Goal: Transaction & Acquisition: Purchase product/service

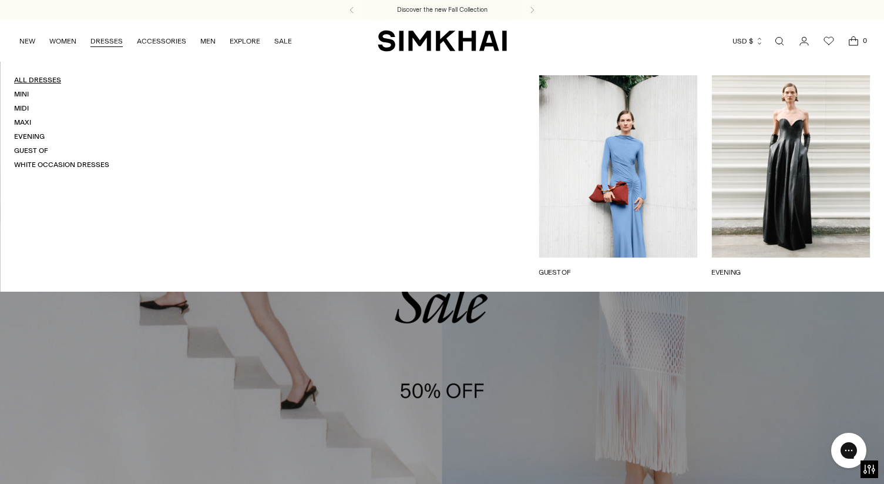
click at [41, 82] on link "All Dresses" at bounding box center [37, 80] width 47 height 8
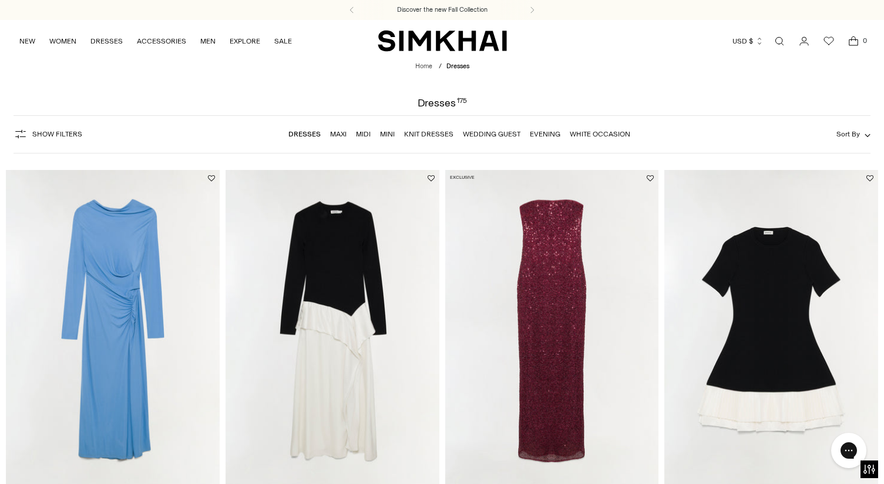
click at [867, 132] on button "Sort By" at bounding box center [854, 133] width 34 height 13
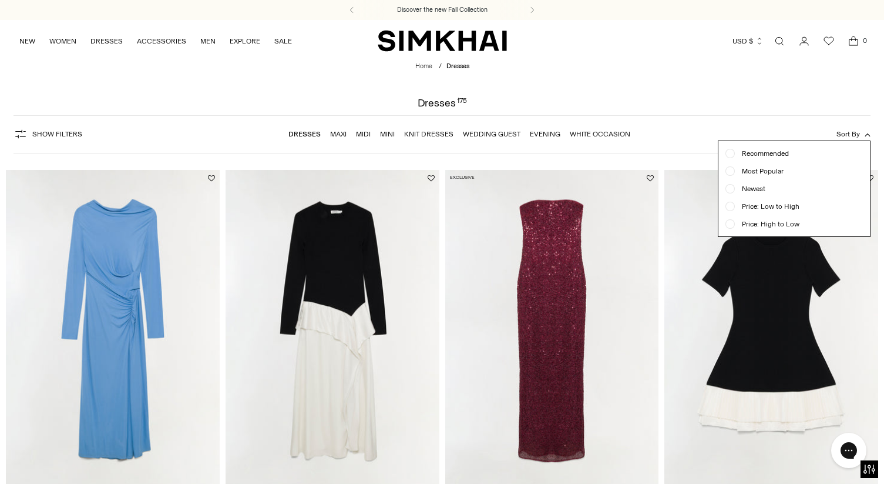
click at [732, 189] on div at bounding box center [730, 188] width 5 height 5
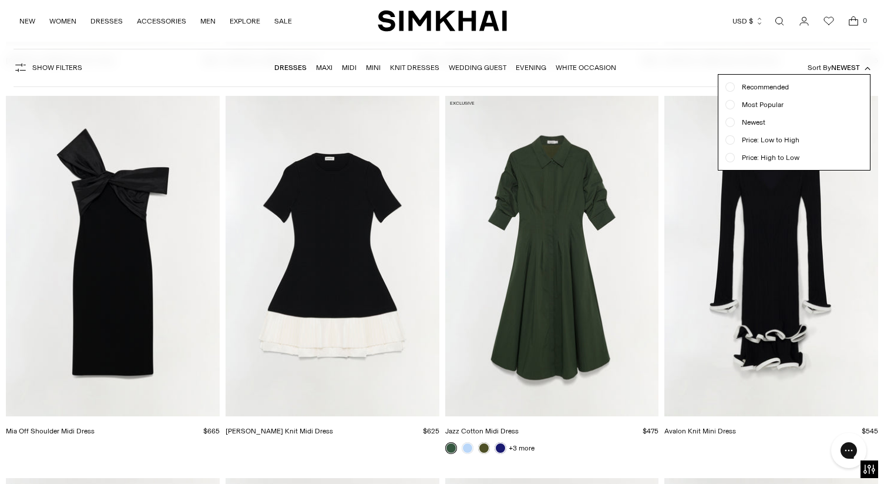
scroll to position [1241, 0]
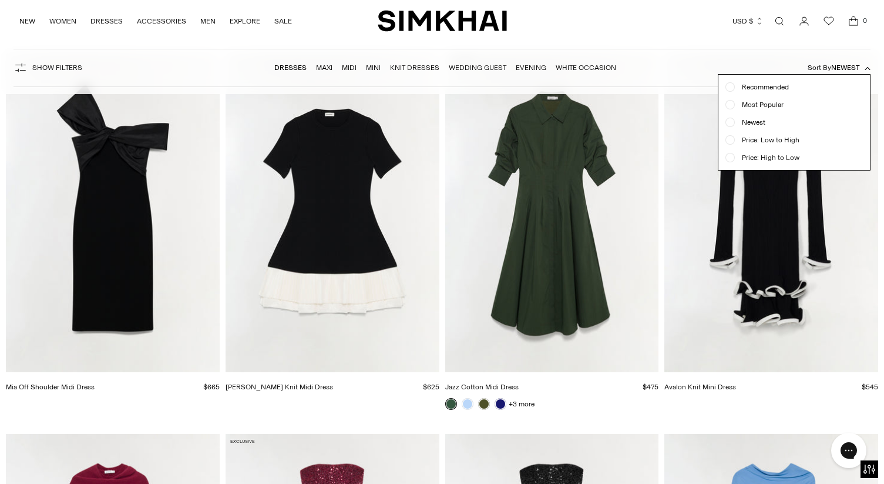
click at [676, 72] on div "Show Filters Show Filters Dresses Maxi Midi Mini Knit Dresses Wedding Guest Eve…" at bounding box center [443, 68] width 858 height 38
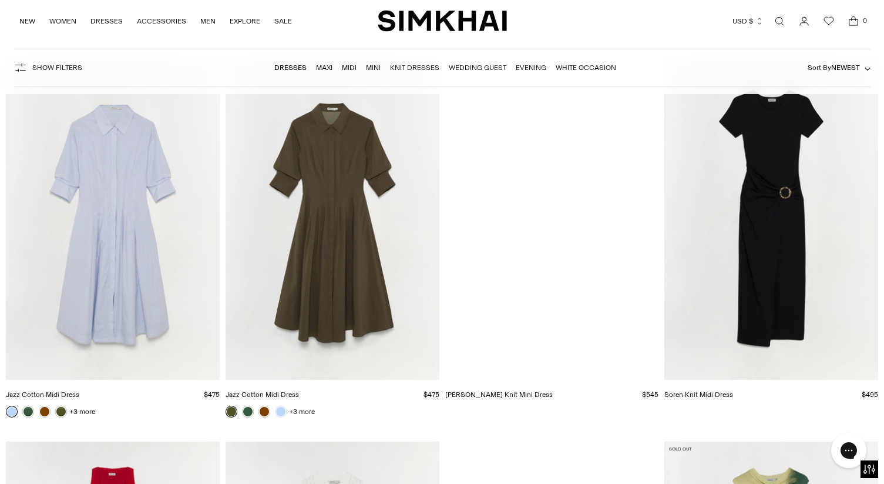
scroll to position [6954, 0]
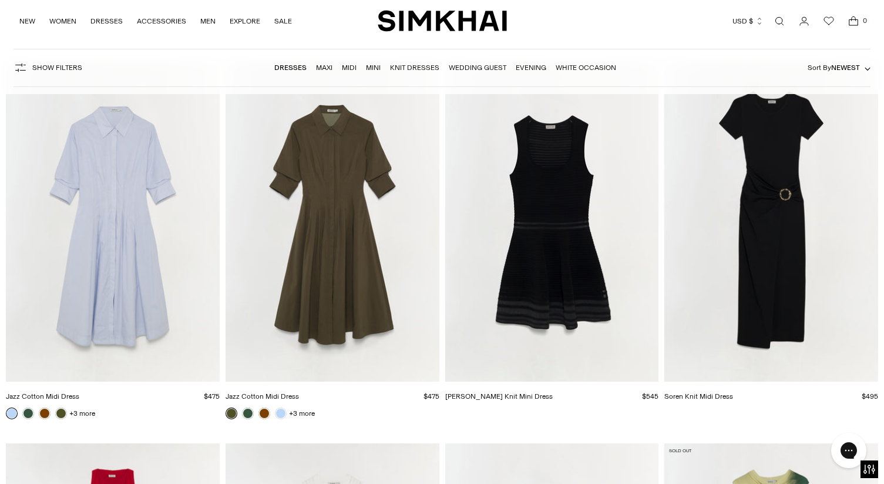
click at [0, 0] on img "Soren Knit Midi Dress" at bounding box center [0, 0] width 0 height 0
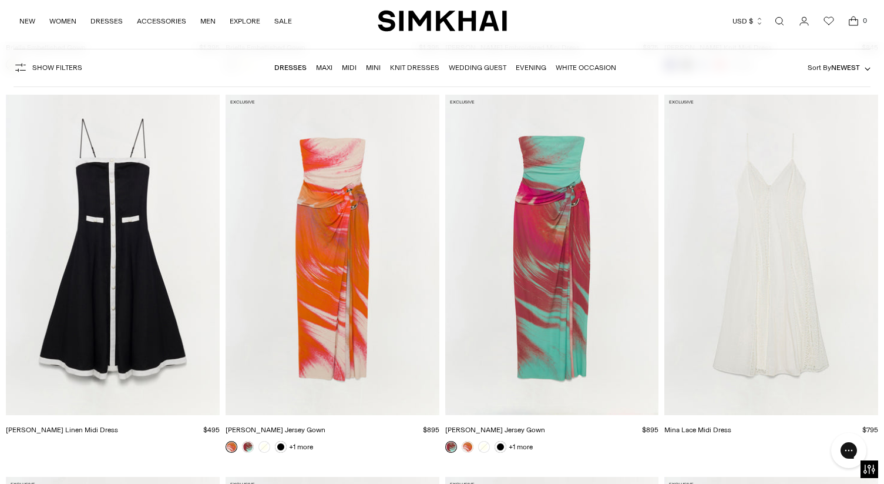
scroll to position [9216, 0]
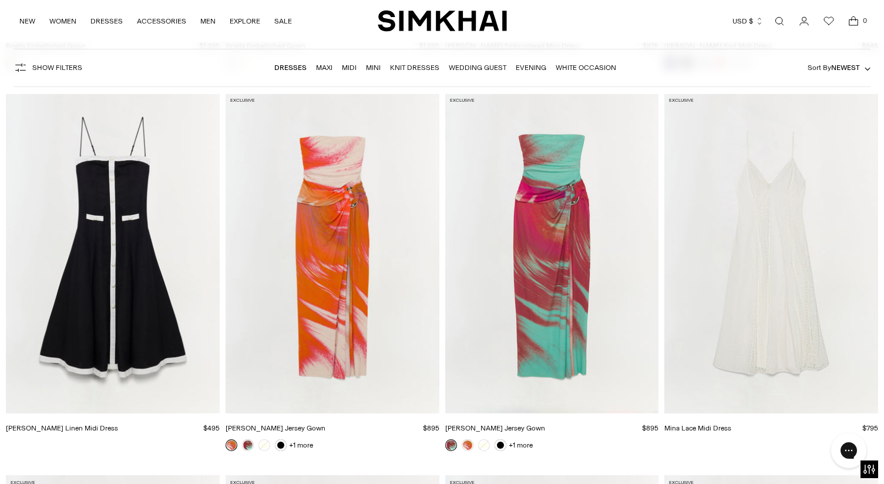
click at [0, 0] on img "Emma Strapless Jersey Gown" at bounding box center [0, 0] width 0 height 0
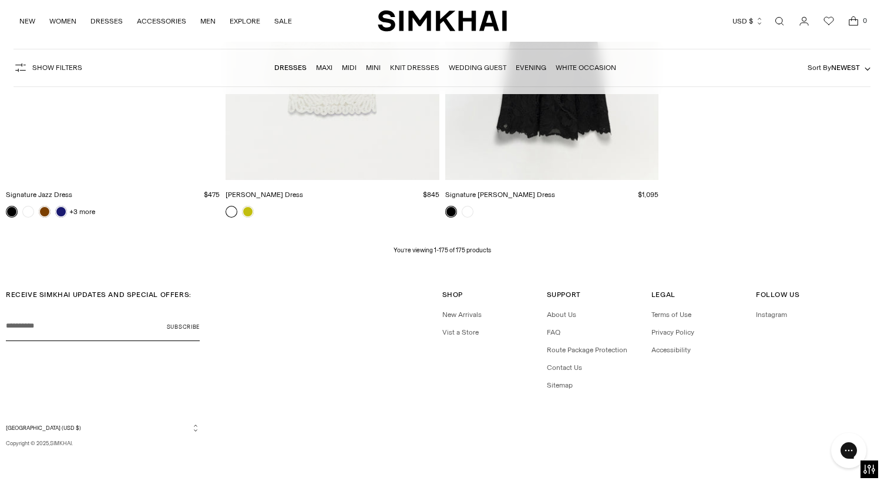
scroll to position [16702, 0]
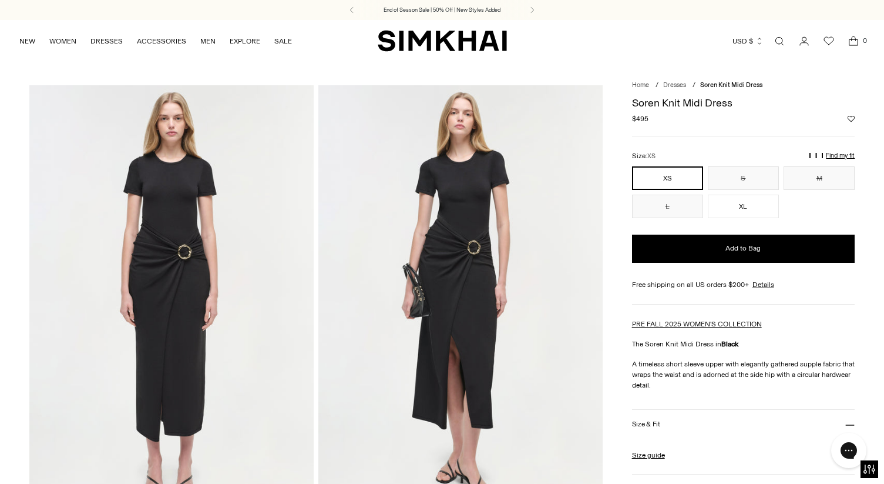
click at [488, 277] on img at bounding box center [460, 298] width 284 height 427
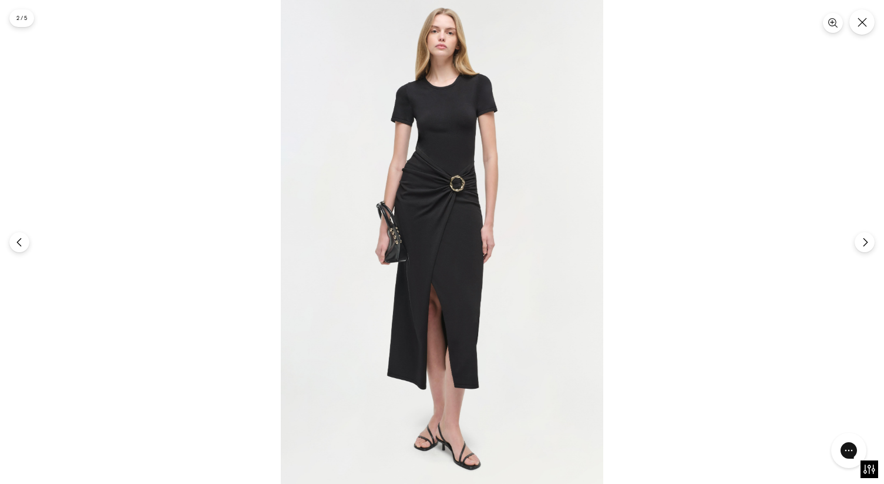
click at [484, 193] on img at bounding box center [442, 242] width 323 height 484
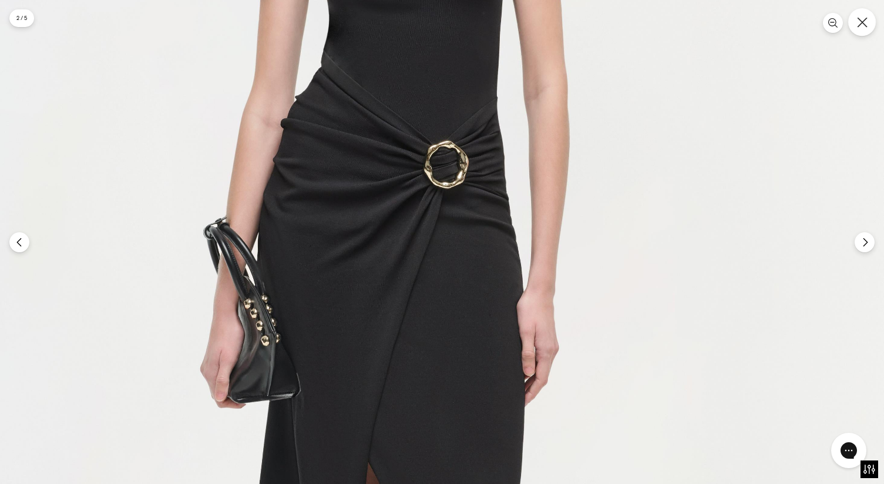
click at [867, 22] on icon "Close" at bounding box center [862, 22] width 11 height 11
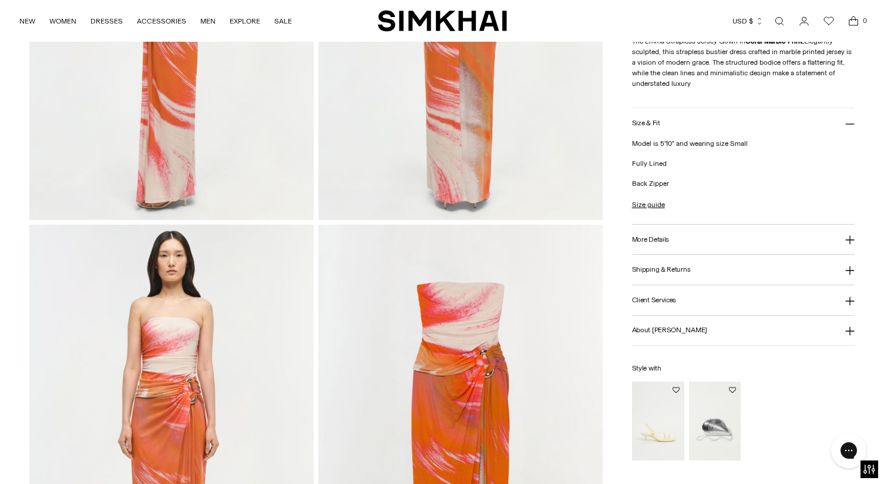
scroll to position [729, 0]
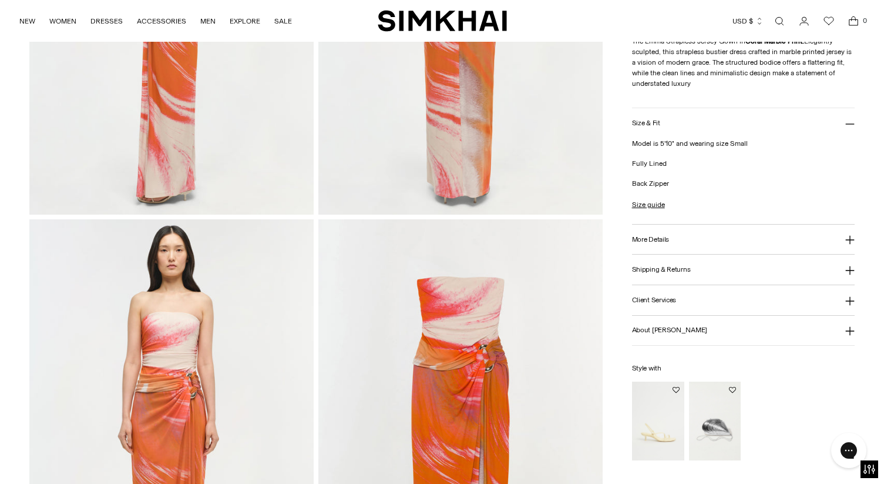
click at [219, 319] on img at bounding box center [171, 432] width 284 height 427
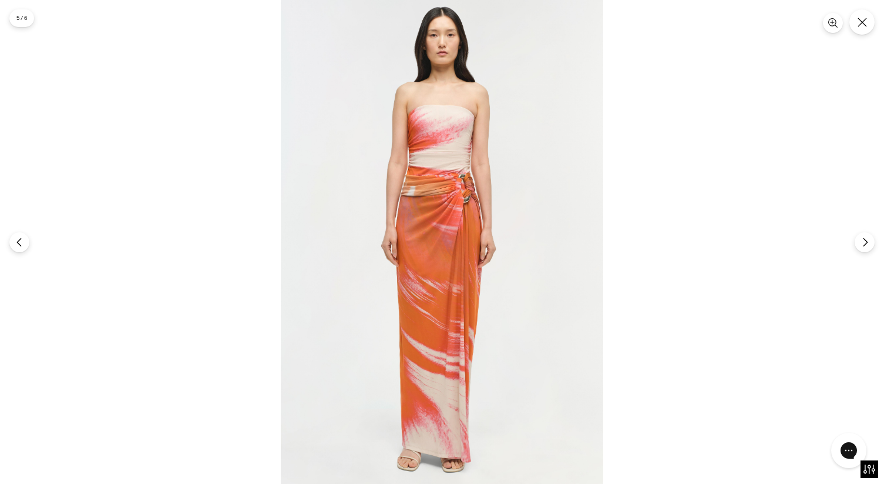
click at [479, 206] on img at bounding box center [442, 242] width 323 height 484
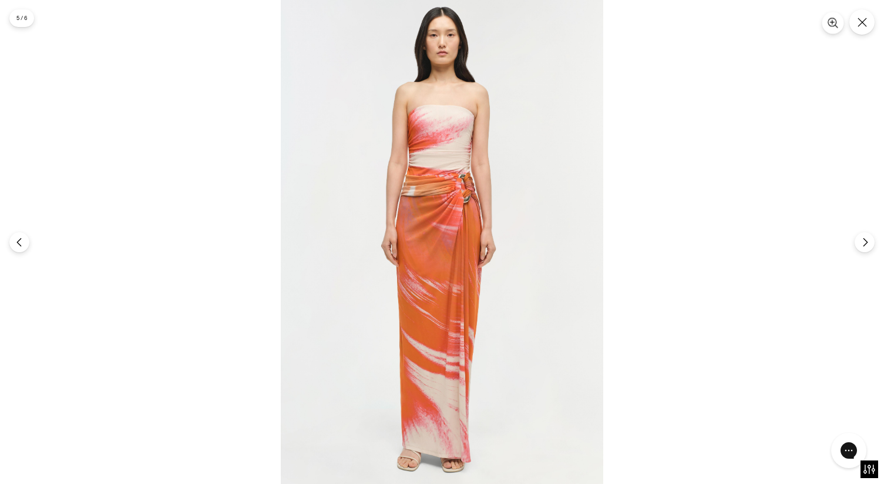
drag, startPoint x: 836, startPoint y: 22, endPoint x: 817, endPoint y: 32, distance: 21.8
click at [836, 22] on icon "Zoom" at bounding box center [832, 22] width 8 height 8
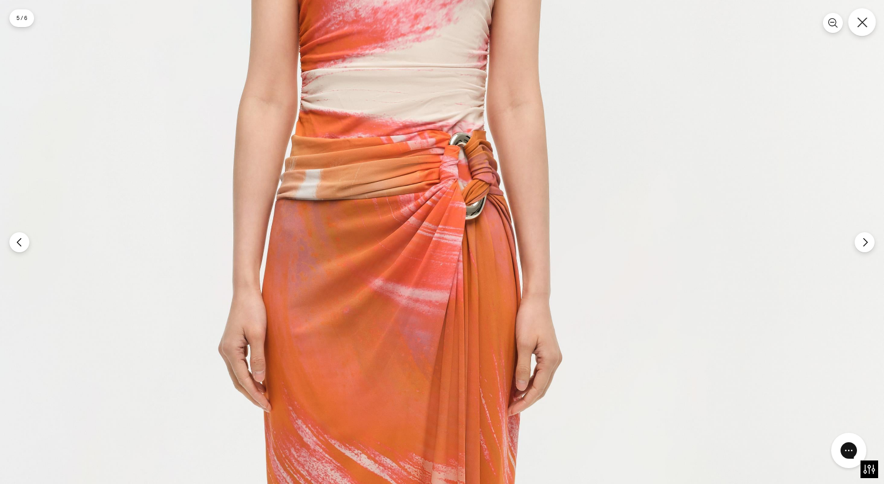
click at [867, 26] on icon "Close" at bounding box center [862, 22] width 11 height 11
